Goal: Transaction & Acquisition: Purchase product/service

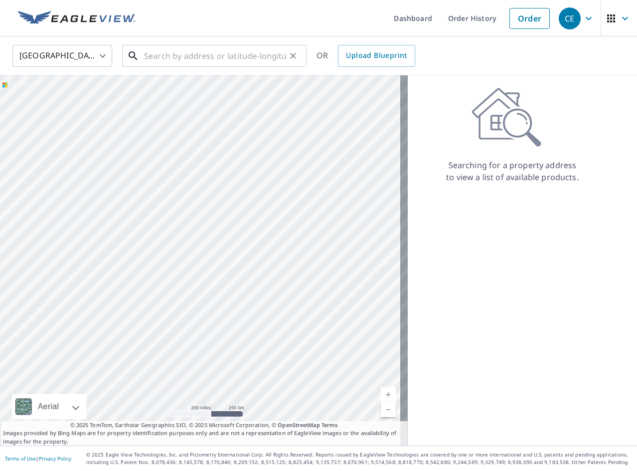
click at [226, 62] on input "text" at bounding box center [215, 56] width 142 height 28
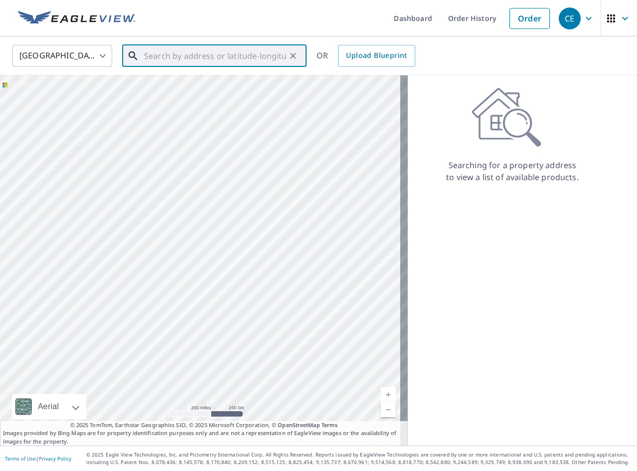
paste input "[STREET_ADDRESS][PERSON_NAME]"
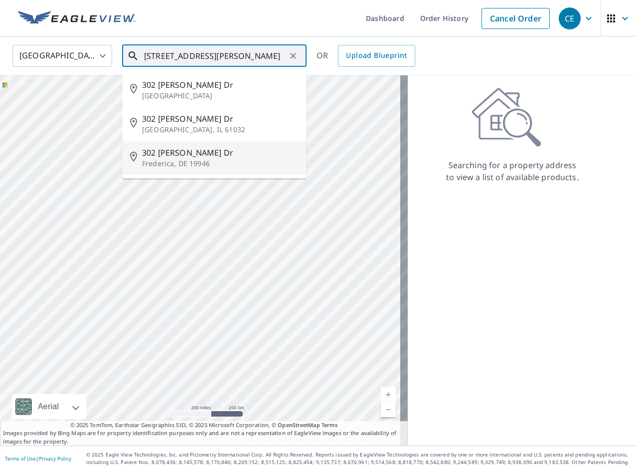
click at [214, 152] on span "302 [PERSON_NAME] Dr" at bounding box center [220, 153] width 157 height 12
type input "[STREET_ADDRESS][PERSON_NAME][PERSON_NAME]"
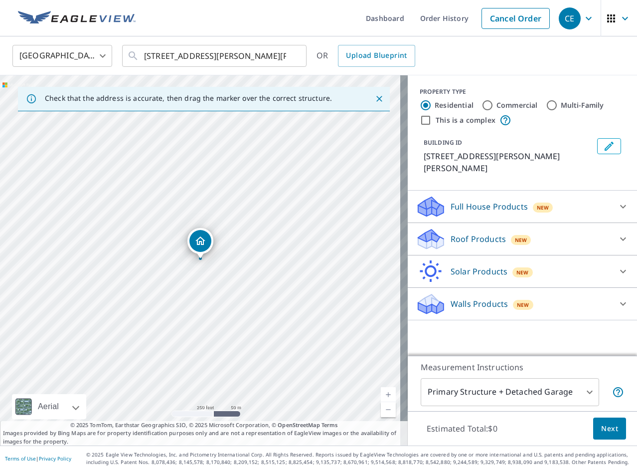
click at [477, 233] on div "Roof Products New" at bounding box center [513, 238] width 195 height 23
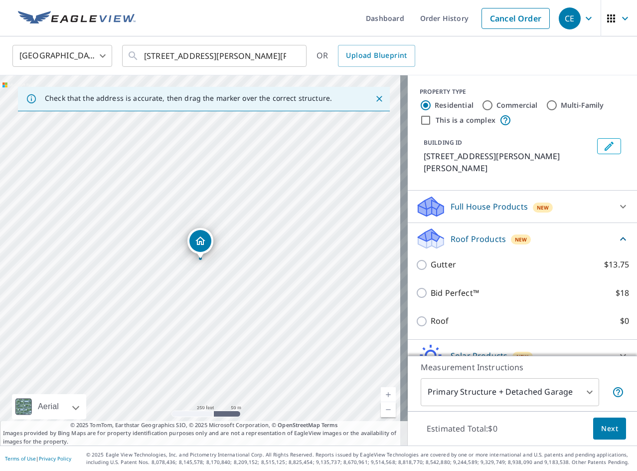
click at [436, 315] on p "Roof" at bounding box center [440, 321] width 18 height 12
click at [431, 315] on input "Roof $0" at bounding box center [423, 321] width 15 height 12
checkbox input "true"
type input "3"
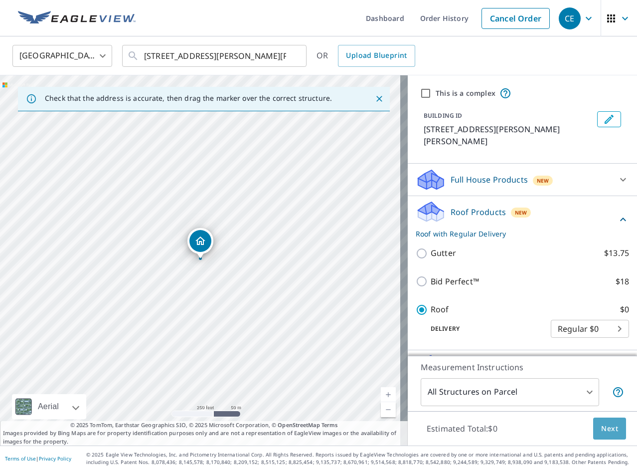
click at [601, 426] on span "Next" at bounding box center [609, 428] width 17 height 12
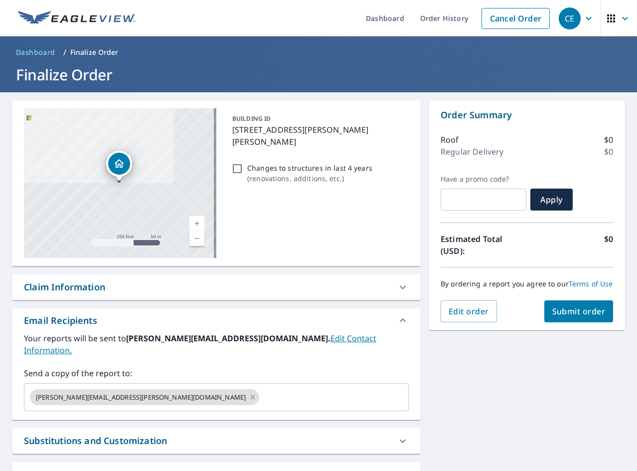
click at [248, 163] on p "Changes to structures in last 4 years" at bounding box center [309, 168] width 125 height 10
click at [243, 163] on input "Changes to structures in last 4 years ( renovations, additions, etc. )" at bounding box center [237, 169] width 12 height 12
checkbox input "true"
click at [592, 317] on span "Submit order" at bounding box center [578, 311] width 53 height 11
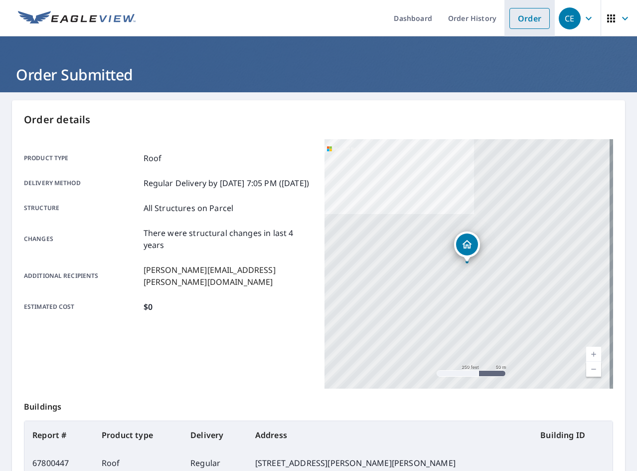
click at [512, 17] on link "Order" at bounding box center [529, 18] width 40 height 21
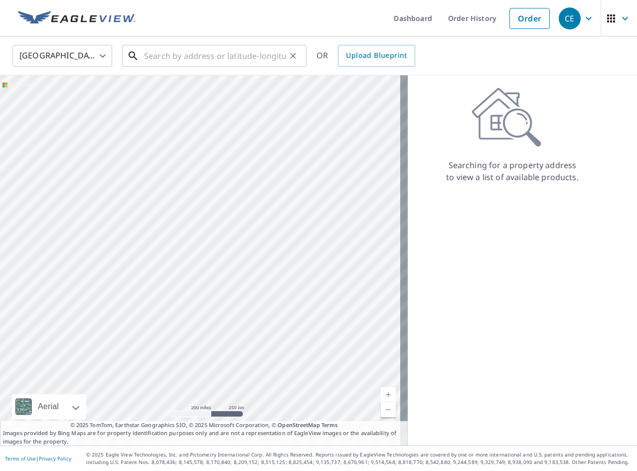
click at [212, 55] on input "text" at bounding box center [215, 56] width 142 height 28
paste input "[STREET_ADDRESS]"
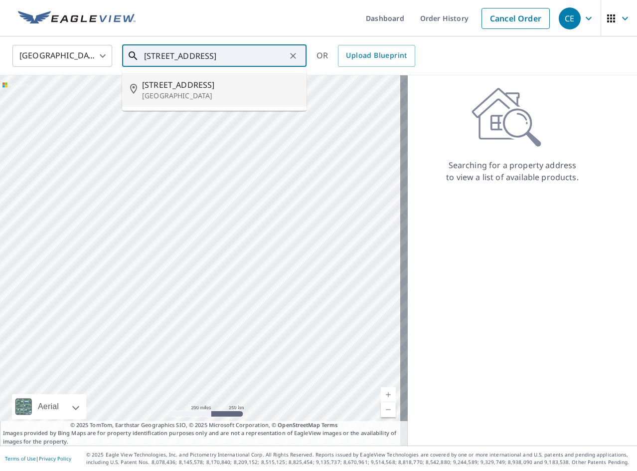
click at [210, 103] on li "[STREET_ADDRESS]" at bounding box center [214, 90] width 184 height 34
type input "[STREET_ADDRESS]"
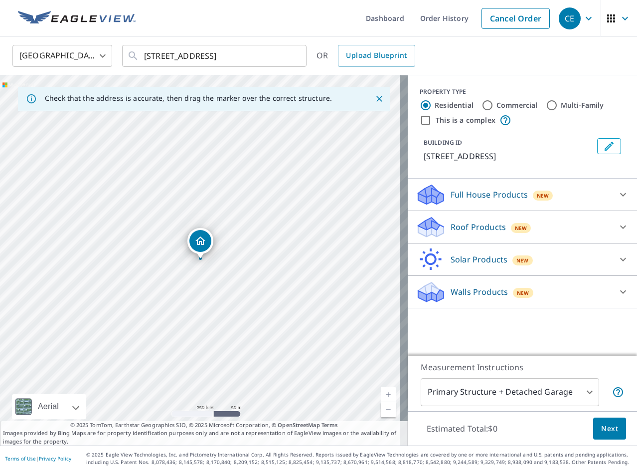
click at [490, 233] on p "Roof Products" at bounding box center [478, 227] width 55 height 12
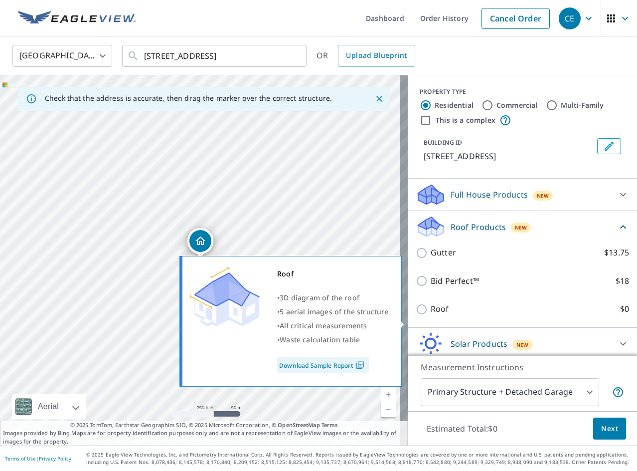
click at [416, 315] on input "Roof $0" at bounding box center [423, 309] width 15 height 12
checkbox input "true"
type input "3"
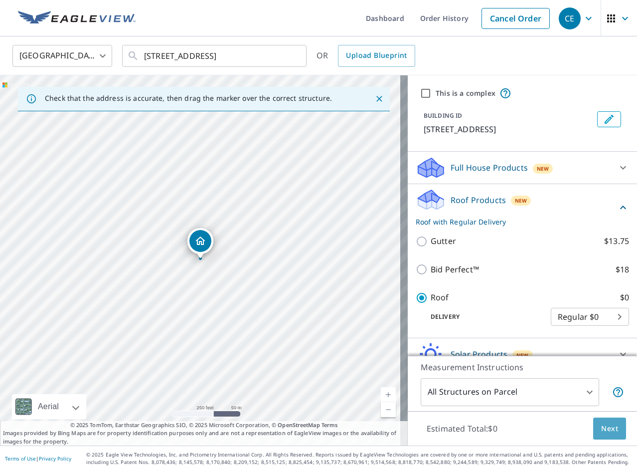
click at [601, 427] on span "Next" at bounding box center [609, 428] width 17 height 12
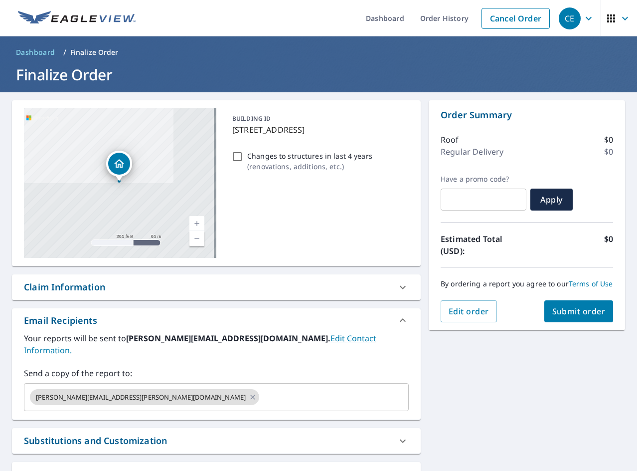
click at [309, 161] on p "Changes to structures in last 4 years" at bounding box center [309, 156] width 125 height 10
click at [243, 163] on input "Changes to structures in last 4 years ( renovations, additions, etc. )" at bounding box center [237, 157] width 12 height 12
checkbox input "true"
click at [580, 322] on button "Submit order" at bounding box center [578, 311] width 69 height 22
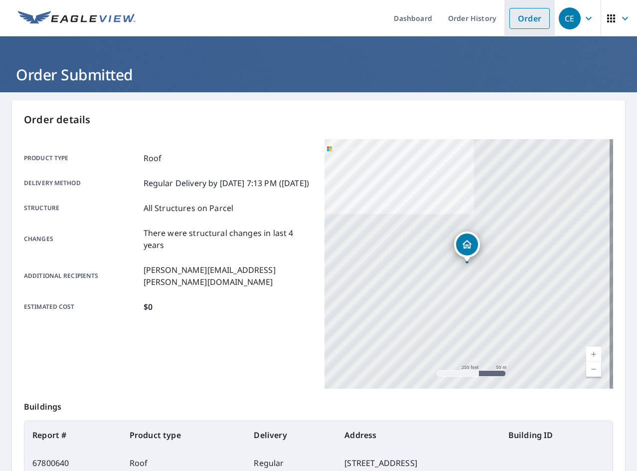
click at [517, 21] on link "Order" at bounding box center [529, 18] width 40 height 21
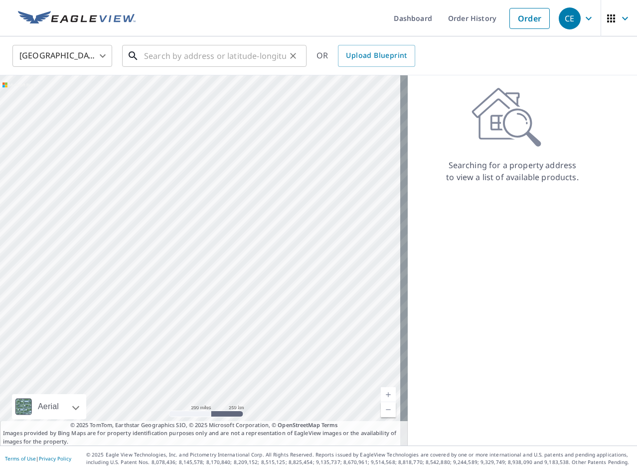
click at [255, 60] on input "text" at bounding box center [215, 56] width 142 height 28
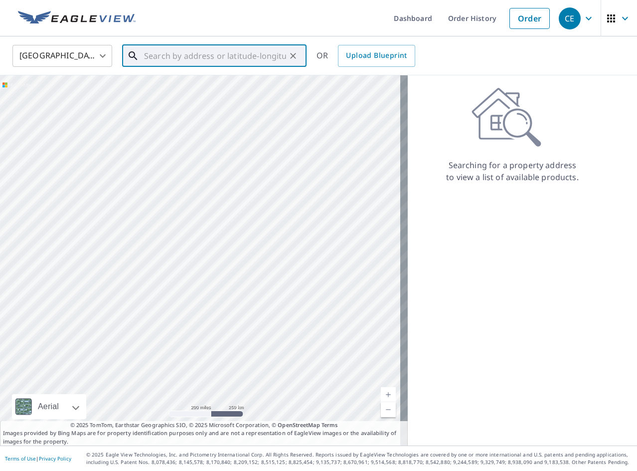
paste input "[STREET_ADDRESS]"
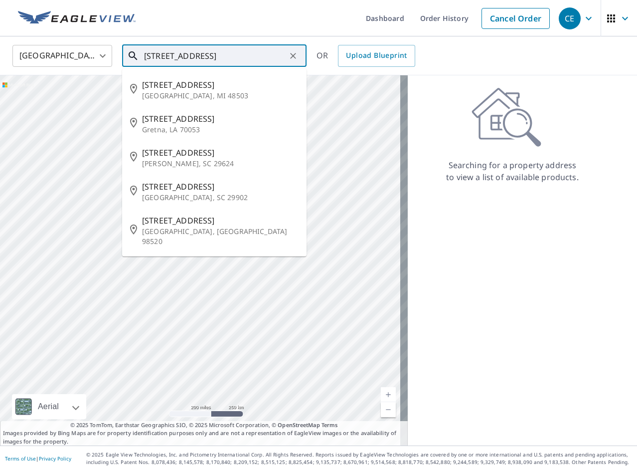
click at [260, 62] on input "[STREET_ADDRESS]" at bounding box center [215, 56] width 142 height 28
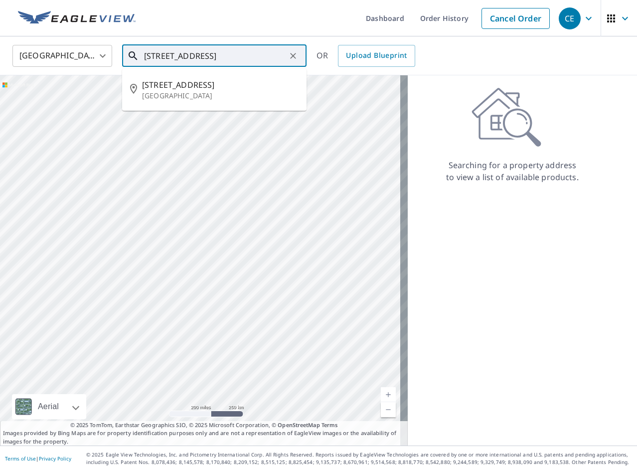
click at [251, 94] on p "[GEOGRAPHIC_DATA]" at bounding box center [220, 96] width 157 height 10
type input "[STREET_ADDRESS]"
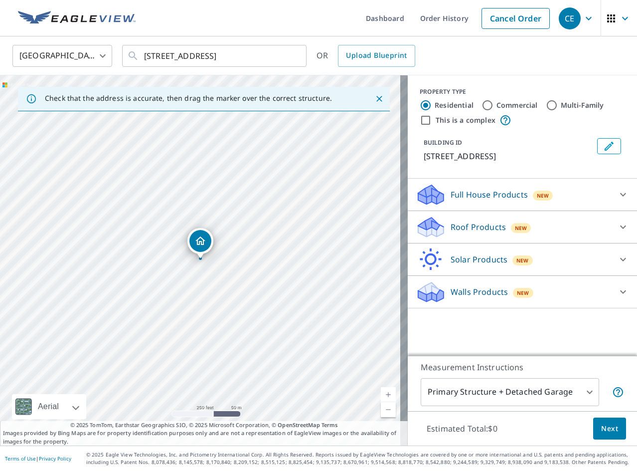
click at [486, 221] on p "Roof Products" at bounding box center [478, 227] width 55 height 12
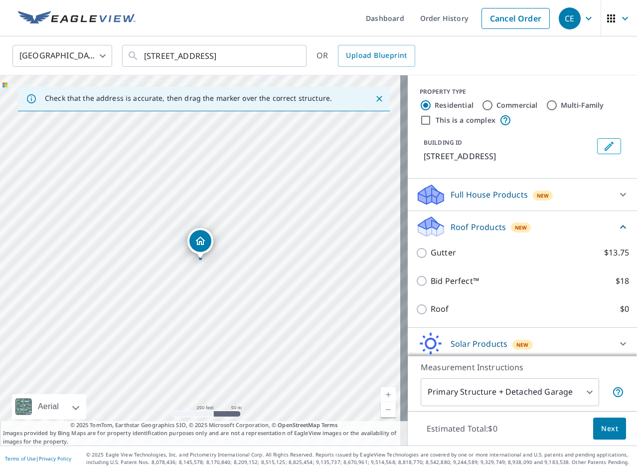
click at [435, 313] on p "Roof" at bounding box center [440, 309] width 18 height 12
click at [431, 313] on input "Roof $0" at bounding box center [423, 309] width 15 height 12
checkbox input "true"
type input "3"
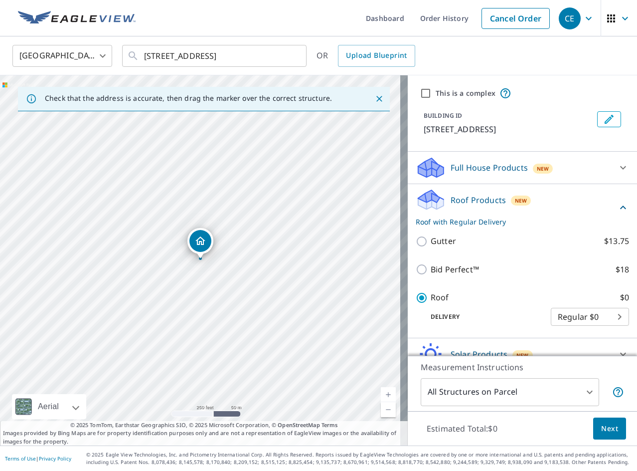
drag, startPoint x: 595, startPoint y: 429, endPoint x: 632, endPoint y: 424, distance: 36.7
click at [601, 429] on span "Next" at bounding box center [609, 428] width 17 height 12
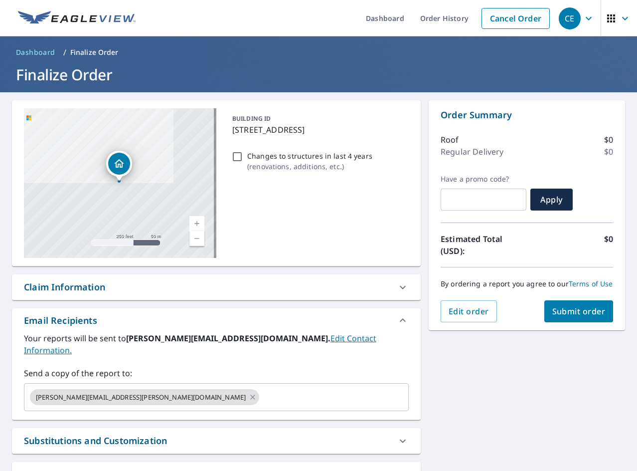
click at [276, 151] on p "Changes to structures in last 4 years" at bounding box center [309, 156] width 125 height 10
click at [243, 151] on input "Changes to structures in last 4 years ( renovations, additions, etc. )" at bounding box center [237, 157] width 12 height 12
checkbox input "true"
click at [581, 322] on button "Submit order" at bounding box center [578, 311] width 69 height 22
